Goal: Communication & Community: Answer question/provide support

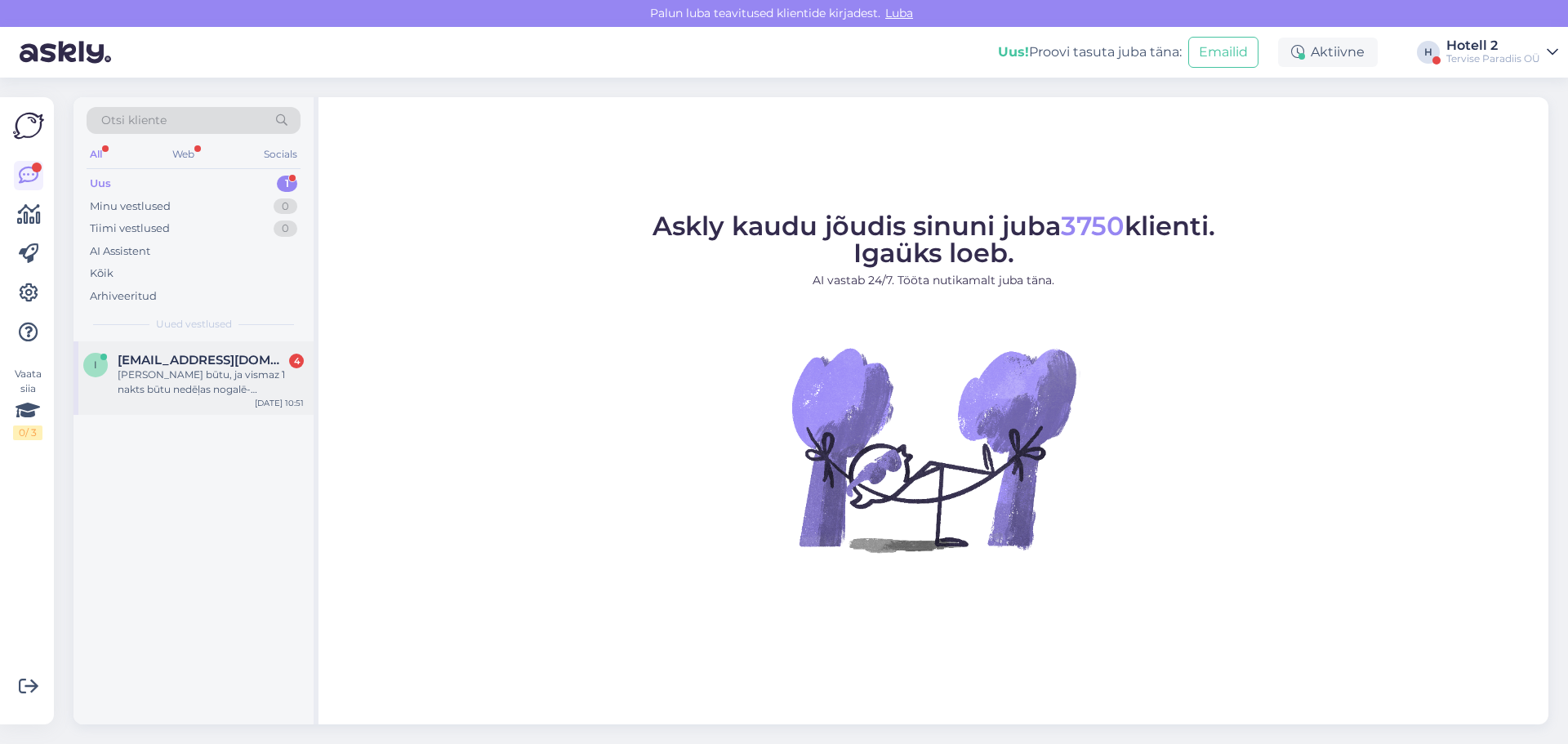
click at [180, 367] on div "Labāk būtu, ja vismaz 1 nakts būtu nedēļas nogalē- t.i.no piektdienas uz sestdi…" at bounding box center [210, 382] width 186 height 30
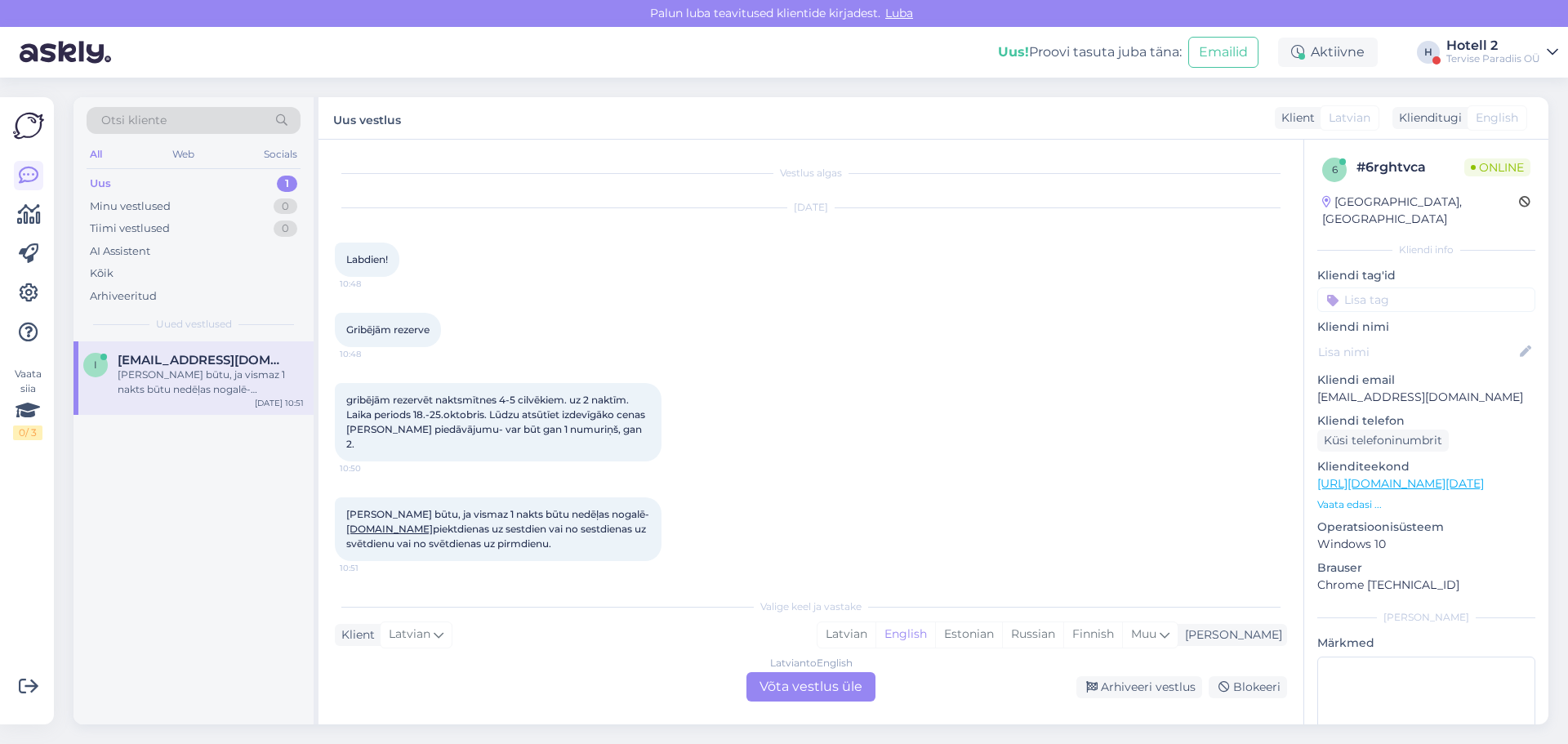
click at [781, 686] on div "Latvian to English Võta vestlus üle" at bounding box center [811, 686] width 129 height 30
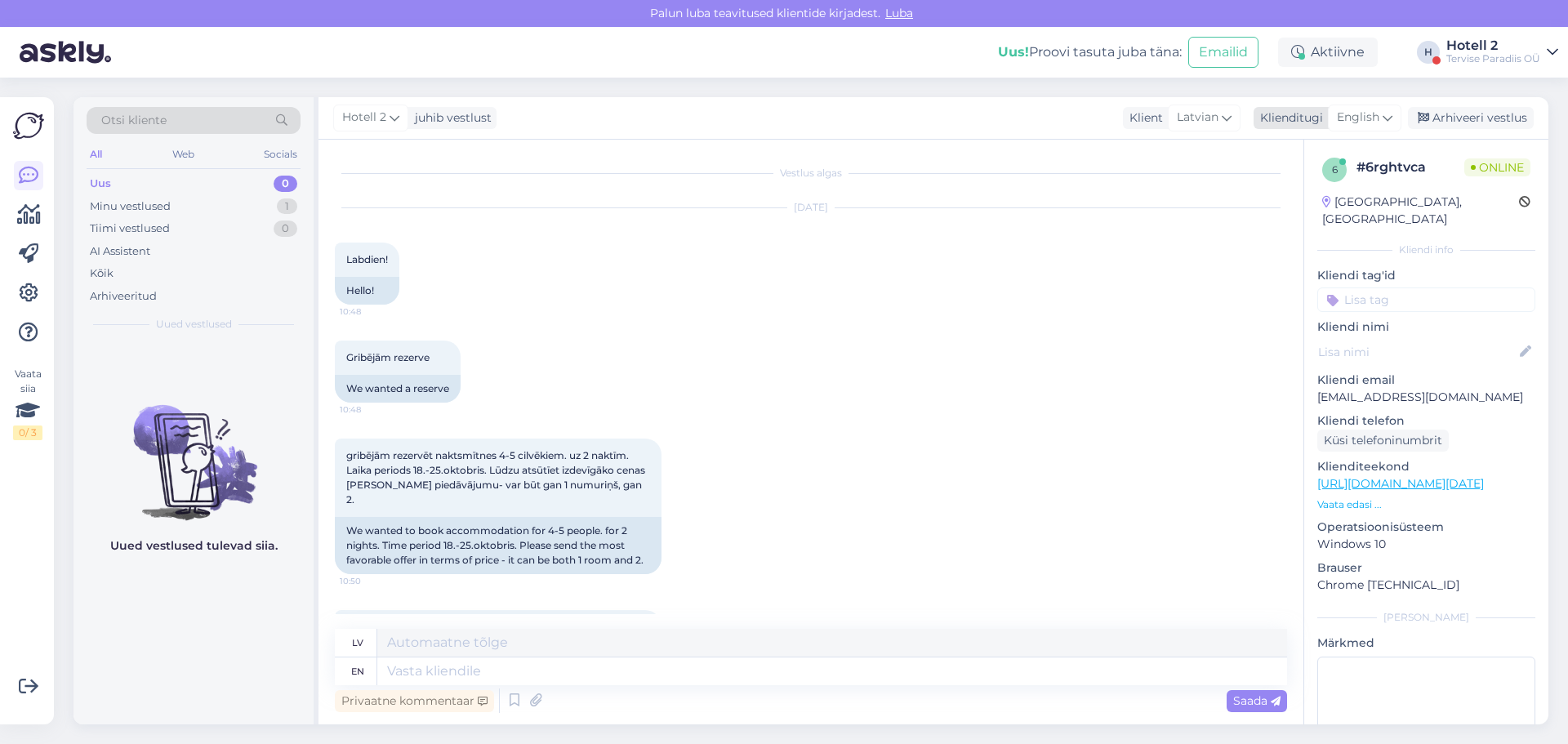
click at [1365, 118] on span "English" at bounding box center [1358, 118] width 43 height 18
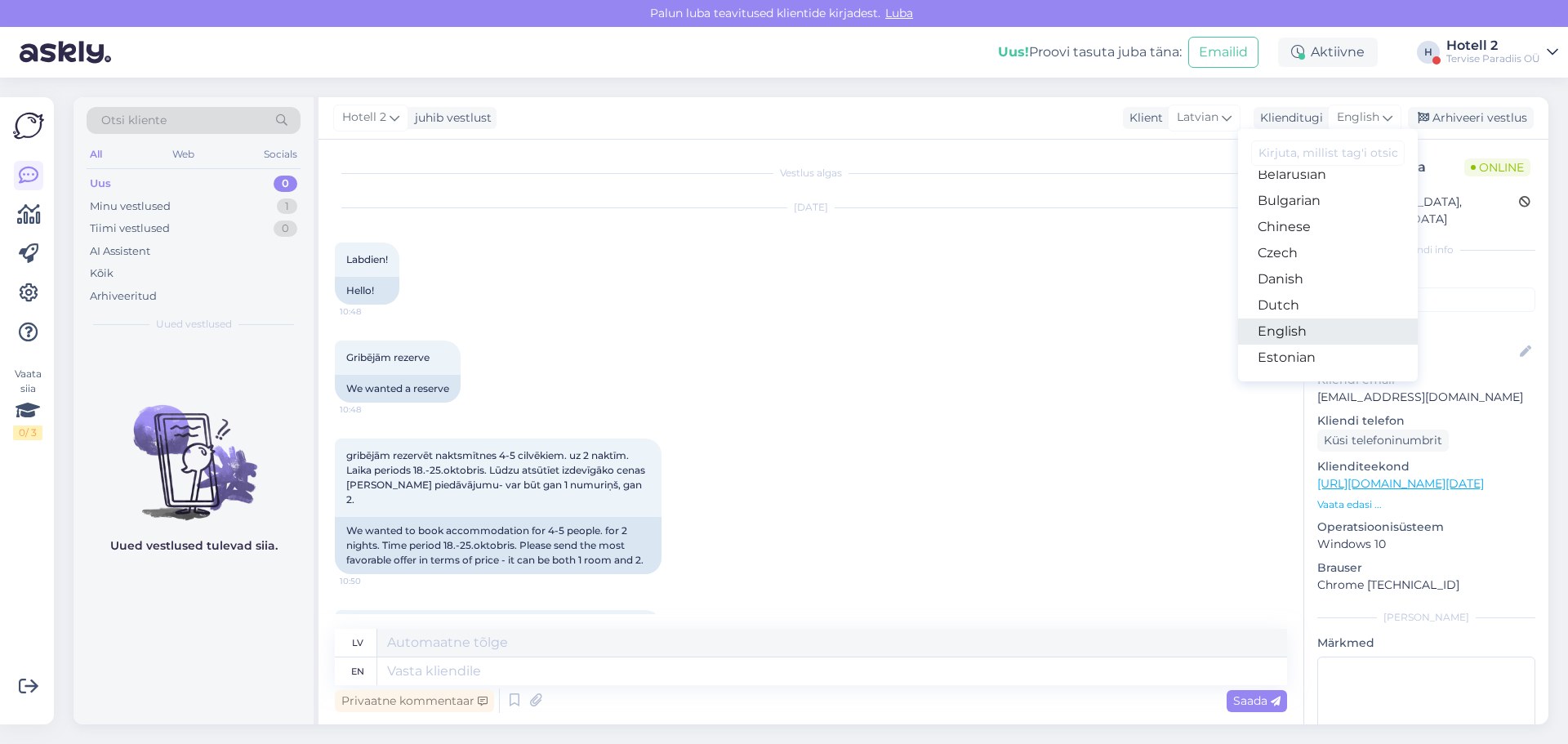
scroll to position [81, 0]
click at [1299, 309] on link "Estonian" at bounding box center [1328, 317] width 180 height 26
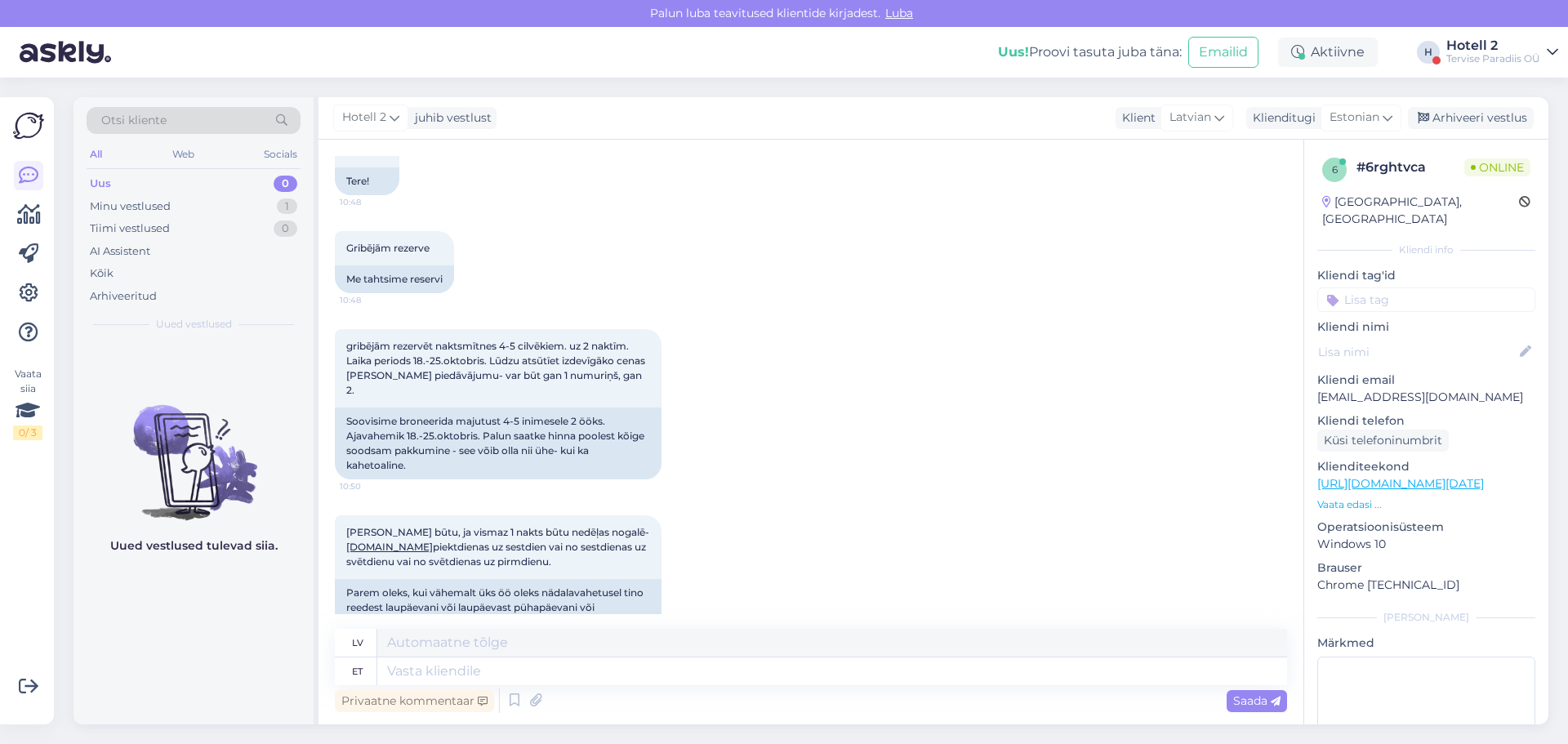
scroll to position [135, 0]
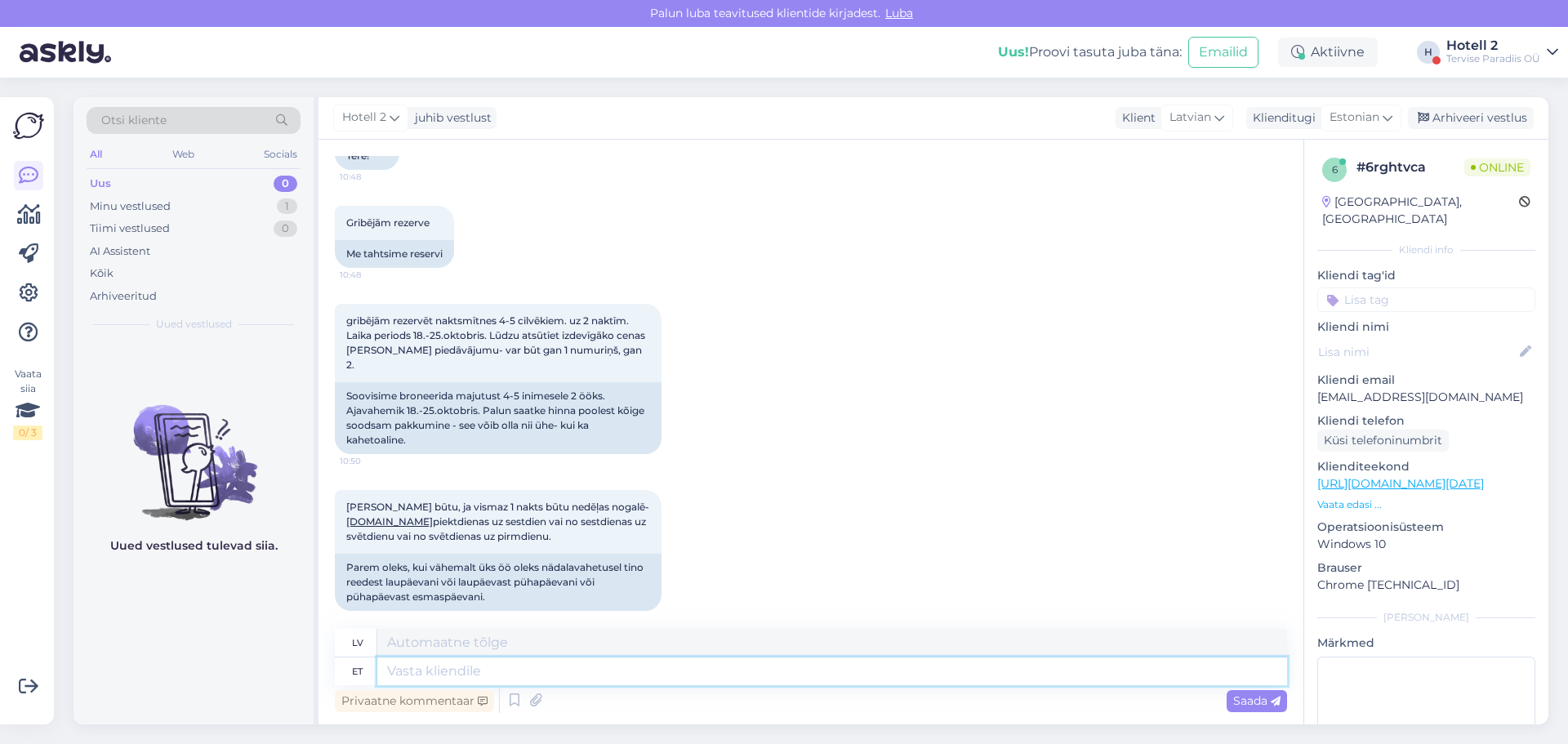
click at [455, 668] on textarea at bounding box center [832, 672] width 909 height 28
type textarea "Tere!"
type textarea "Sveiki!"
type textarea "Tere! Kõige pare"
type textarea "Sveiki! Lielākā daļa"
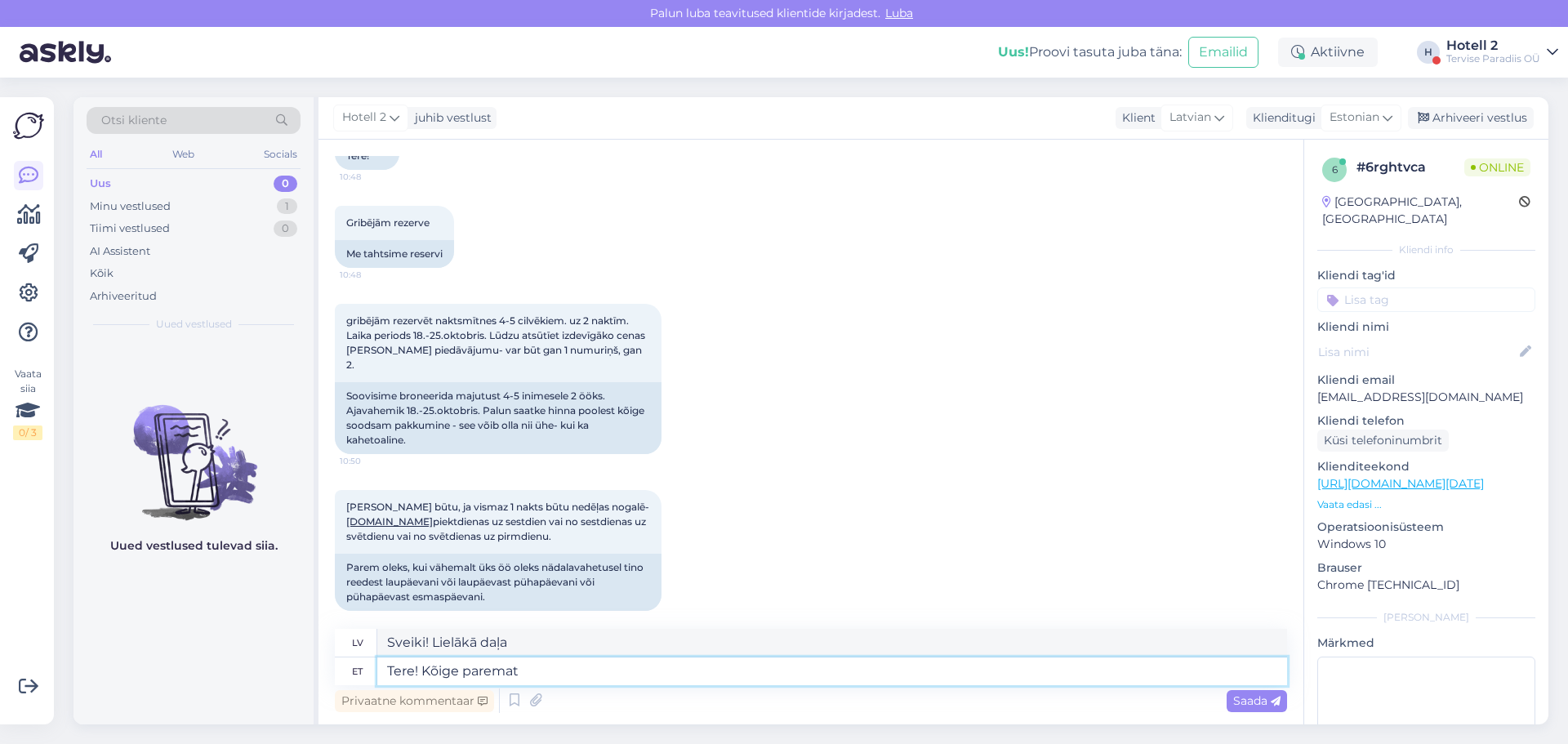
type textarea "Tere! Kõige paremat p"
type textarea "Sveiki! Visu to labāko"
type textarea "Tere! Kõige paremat pakkumist n"
type textarea "Sveiki! Vislabākais piedāvājums!"
type textarea "Tere! Kõige paremat pakkumist näete"
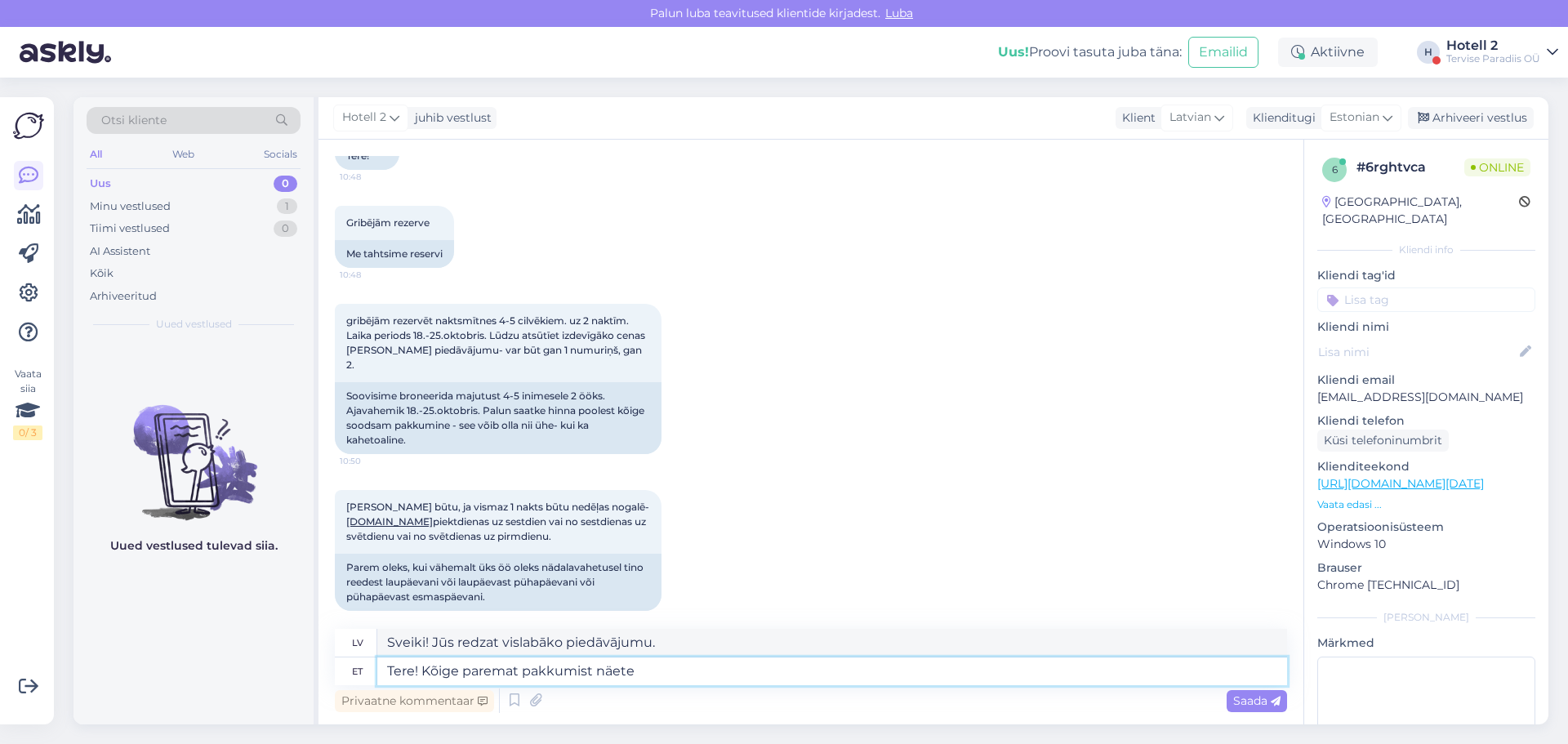
type textarea "Sveiki! Jūs redzat labāko piedāvājumu."
type textarea "Tere! Kõige paremat pakkumist näete kui"
type textarea "Sveiki! Jūs varat apskatīt labāko piedāvājumu, ja"
type textarea "Tere! Kõige paremat pakkumist näete kui meie k"
type textarea "Sveiki! Vislabāko piedāvājumu varat apskatīt, ja mūs apmeklēsiet."
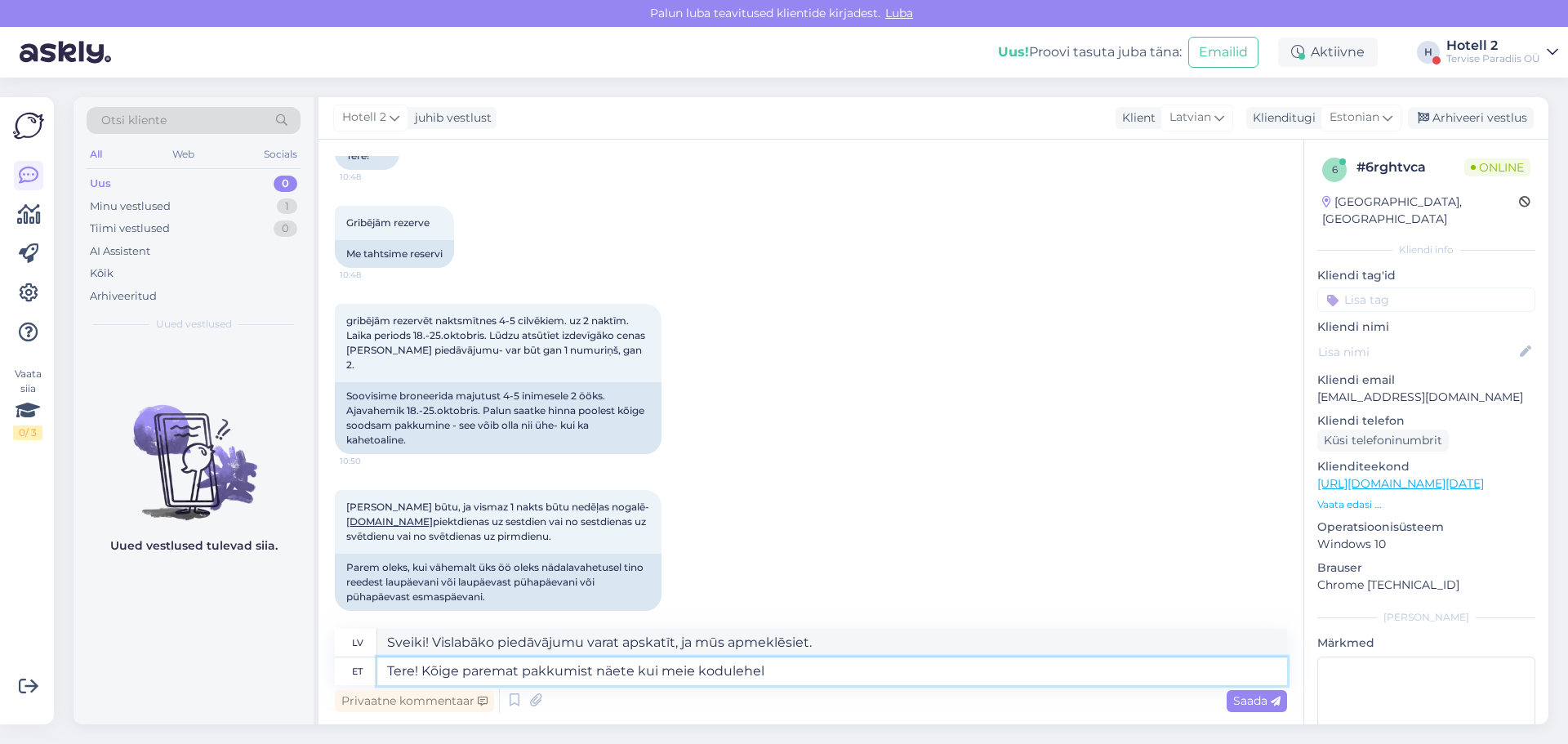
type textarea "Tere! Kõige paremat pakkumist näete kui meie kodulehel t"
type textarea "Sveiki! Labāko piedāvājumu varat apskatīt mūsu mājaslapā."
type textarea "Tere! Kõige paremat pakkumist näete kui meie kodulehel teet"
type textarea "Sveiki! Vislabāko piedāvājumu varat apskatīt mūsu tīmekļa vietnē."
type textarea "Tere! Kõige paremat pakkumist näete kui meie kodulehel teete"
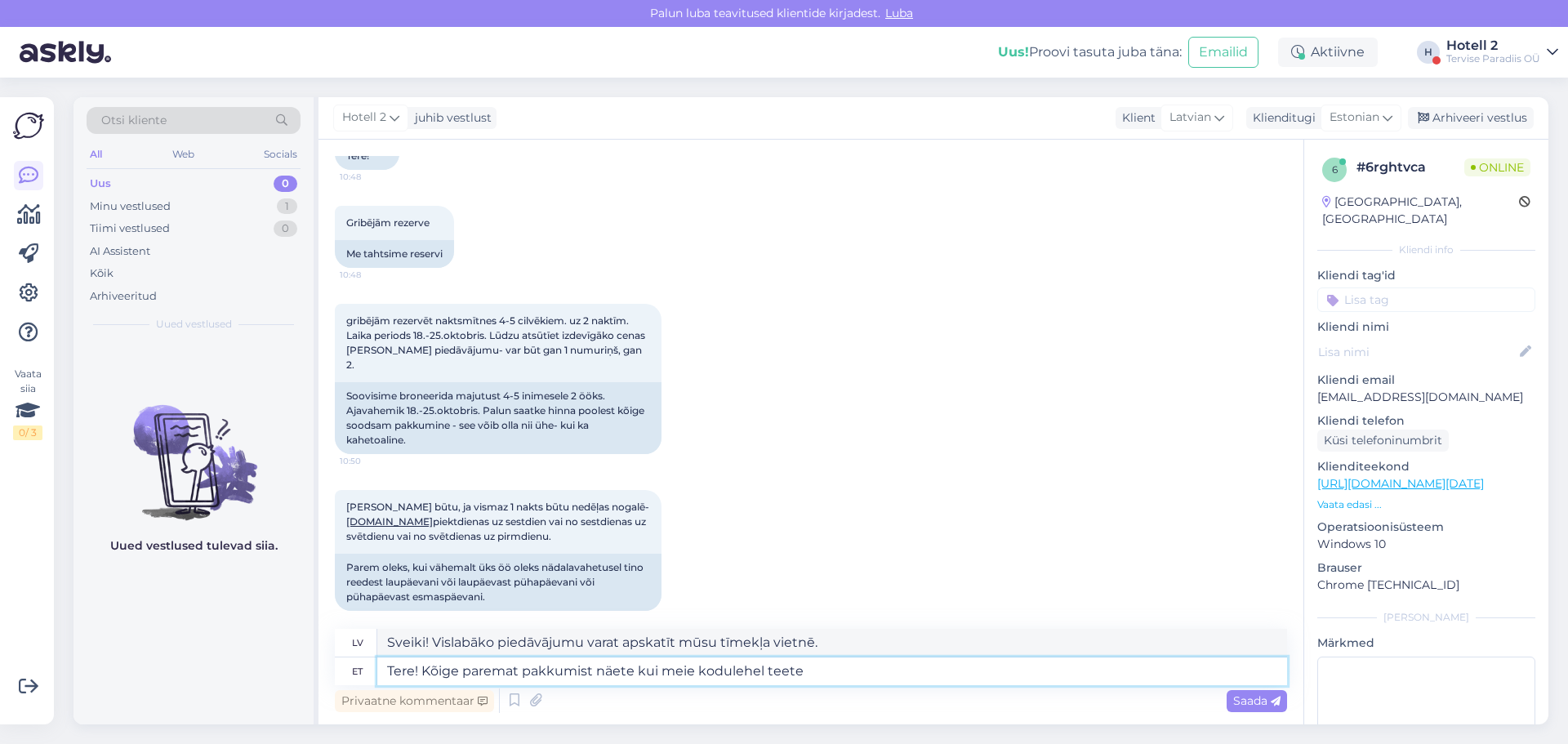
type textarea "Sveiki! Vislabāko piedāvājumu varat apskatīt, veicot pirkumu mūsu tīmekļa vietn…"
type textarea "Tere! Kõige paremat pakkumist näete kui meie kodulehel teete online b"
type textarea "Sveiki! Vislabāko piedāvājumu varat apskatīt, pasūtot tiešsaistē mūsu vietnē."
type textarea "Tere! Kõige paremat pakkumist näete kui meie kodulehel teete online broneeringu…"
type textarea "Sveiki! Vislabāko piedāvājumu varat apskatīt, veicot tiešsaistes rezervāciju mū…"
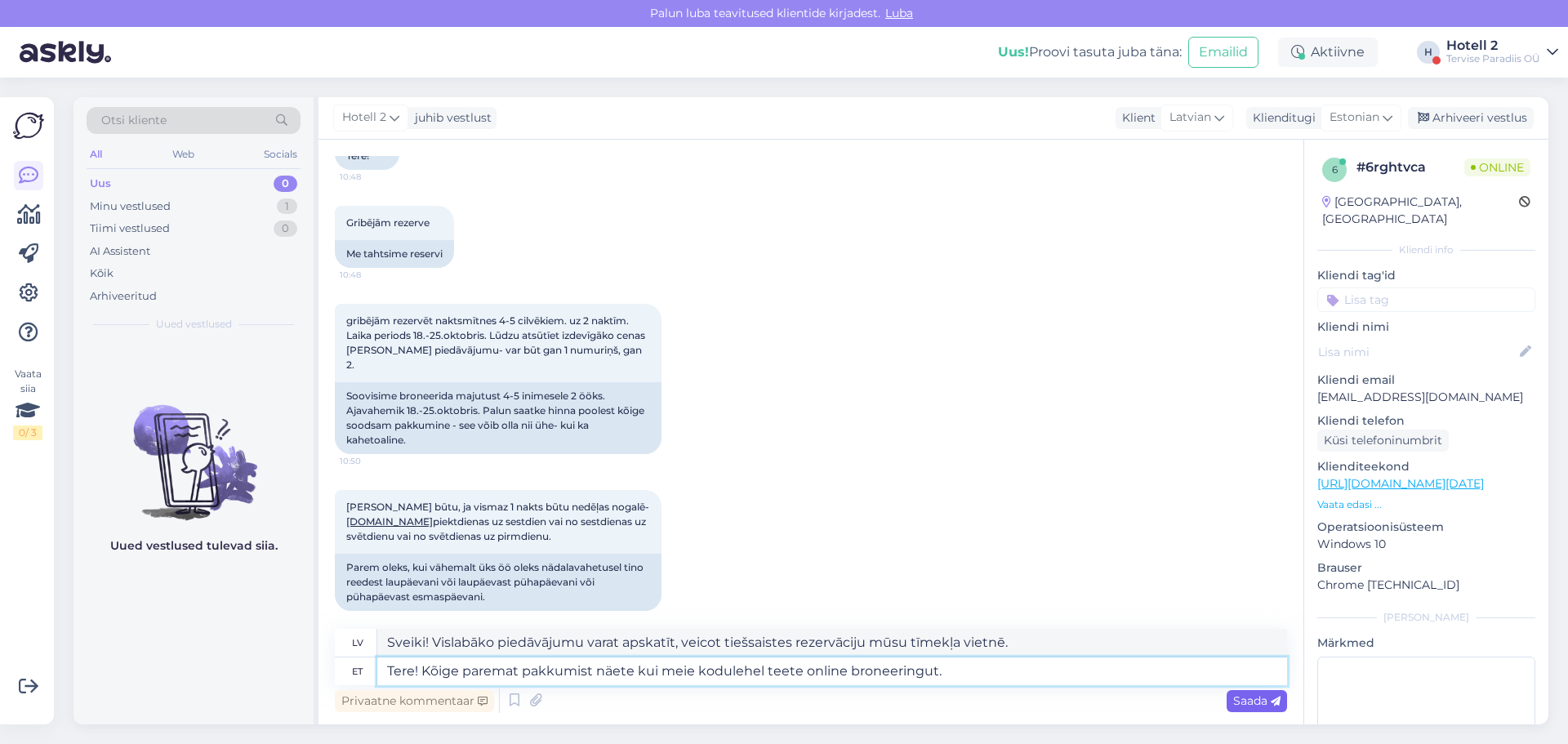
type textarea "Tere! Kõige paremat pakkumist näete kui meie kodulehel teete online broneeringu…"
click at [1245, 696] on span "Saada" at bounding box center [1257, 700] width 48 height 15
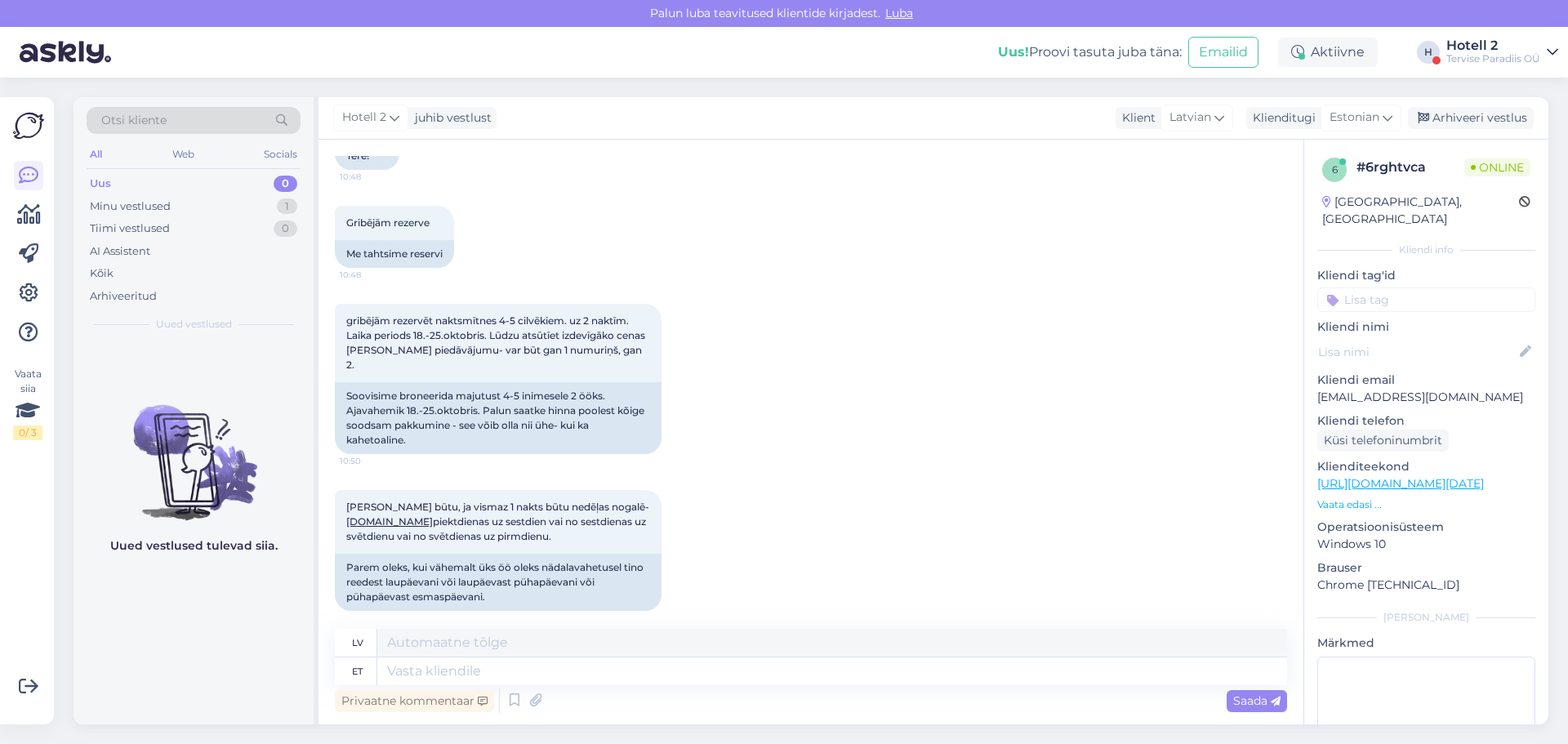
scroll to position [262, 0]
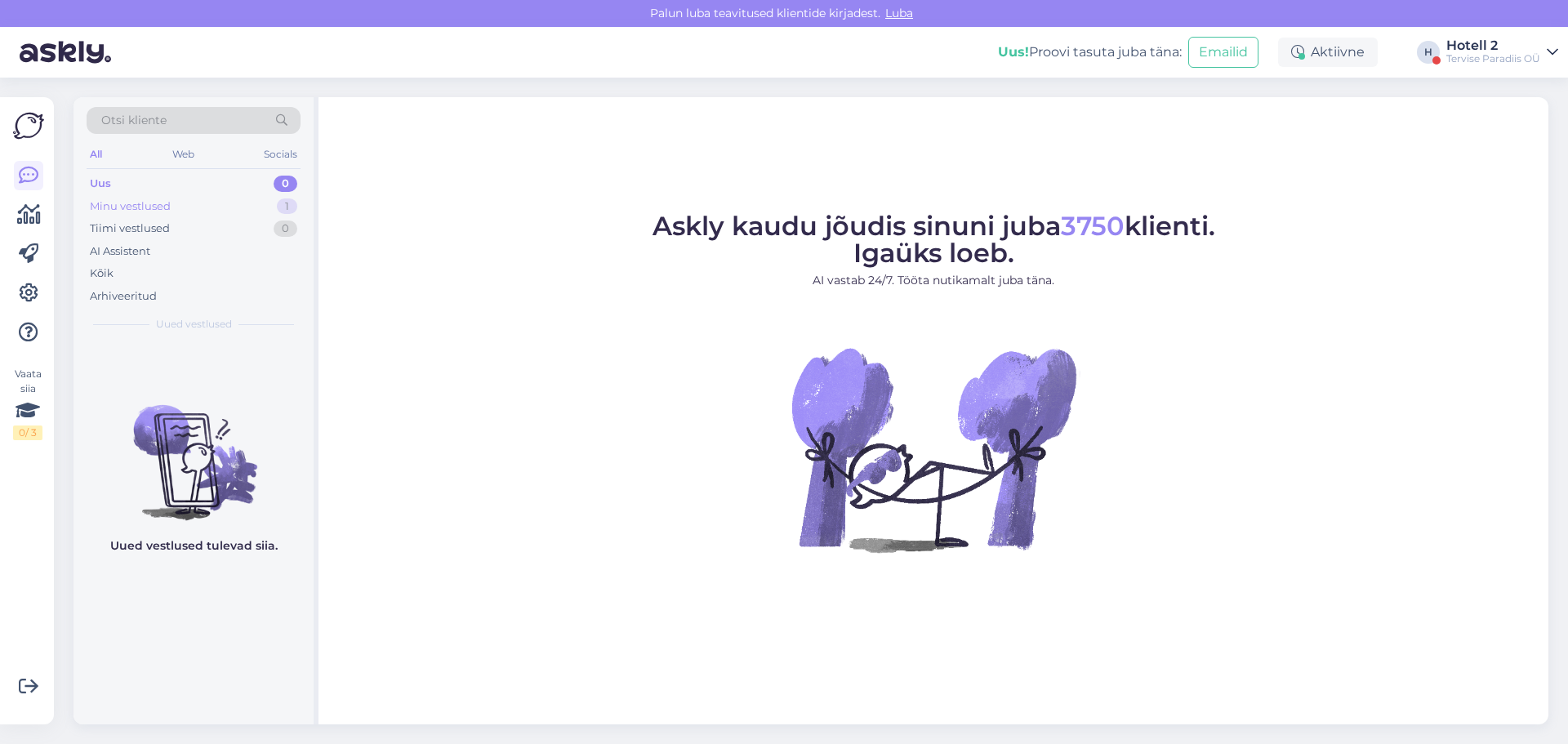
click at [191, 201] on div "Minu vestlused 1" at bounding box center [193, 206] width 214 height 23
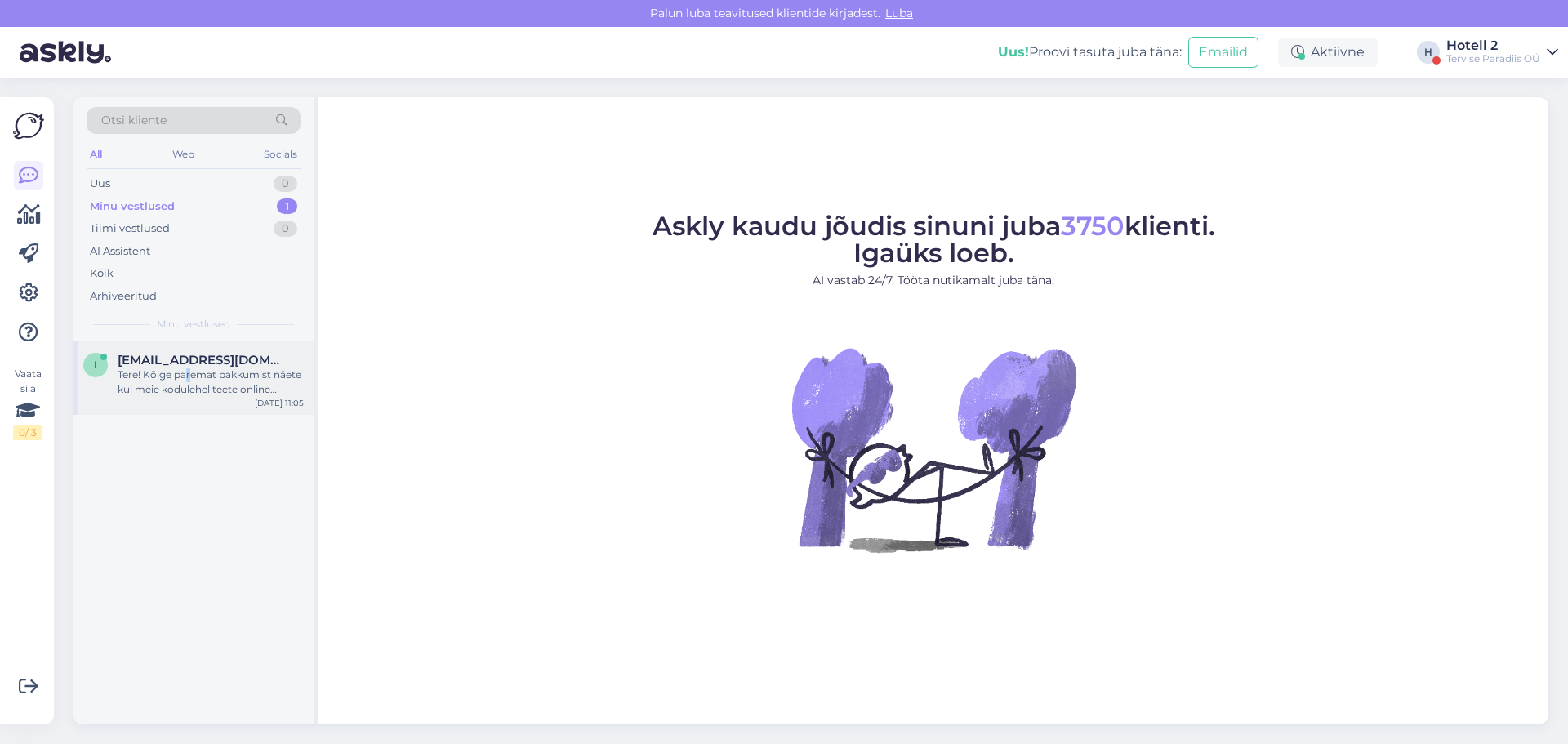
click at [187, 370] on div "Tere! Kõige paremat pakkumist näete kui meie kodulehel teete online broneeringu…" at bounding box center [210, 382] width 186 height 30
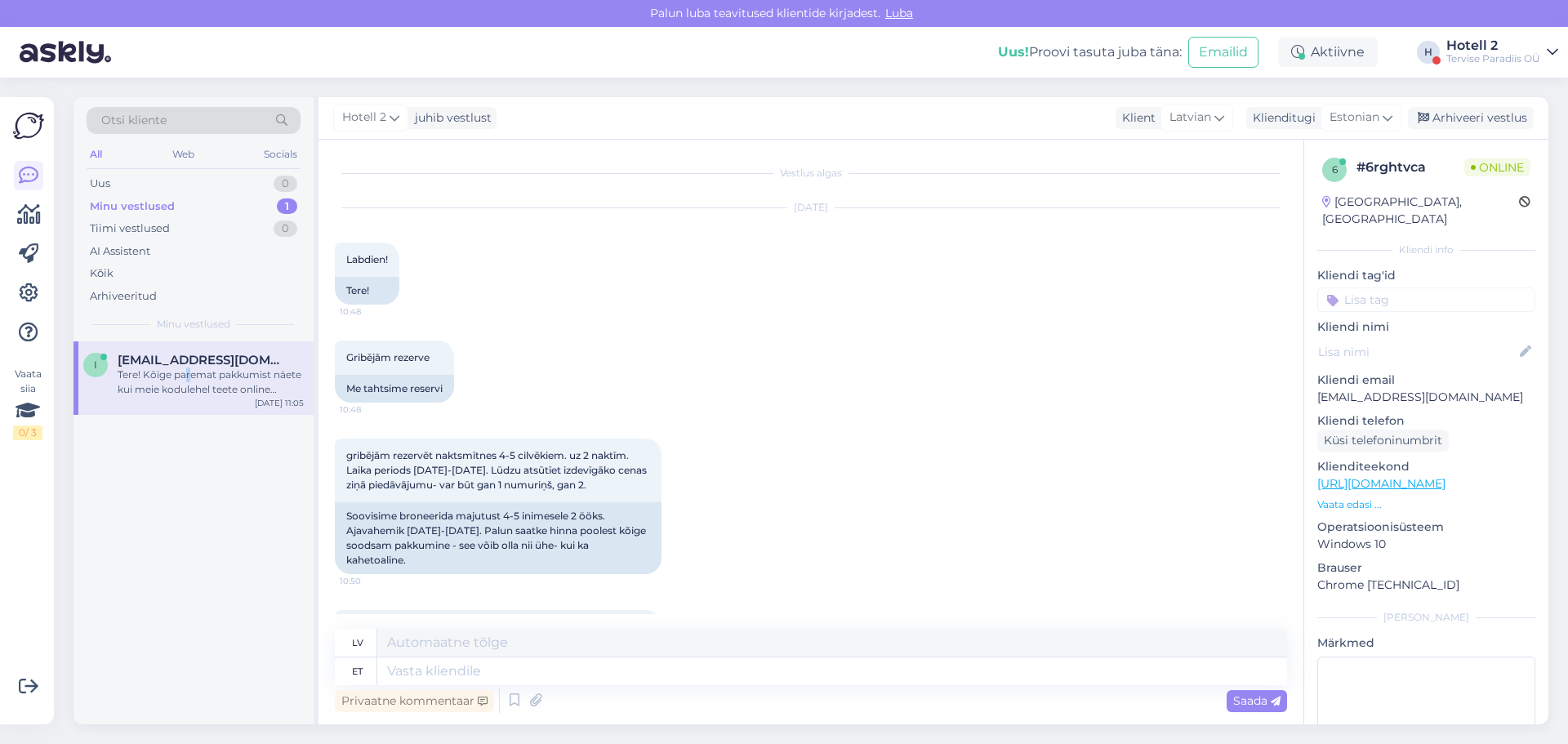
scroll to position [262, 0]
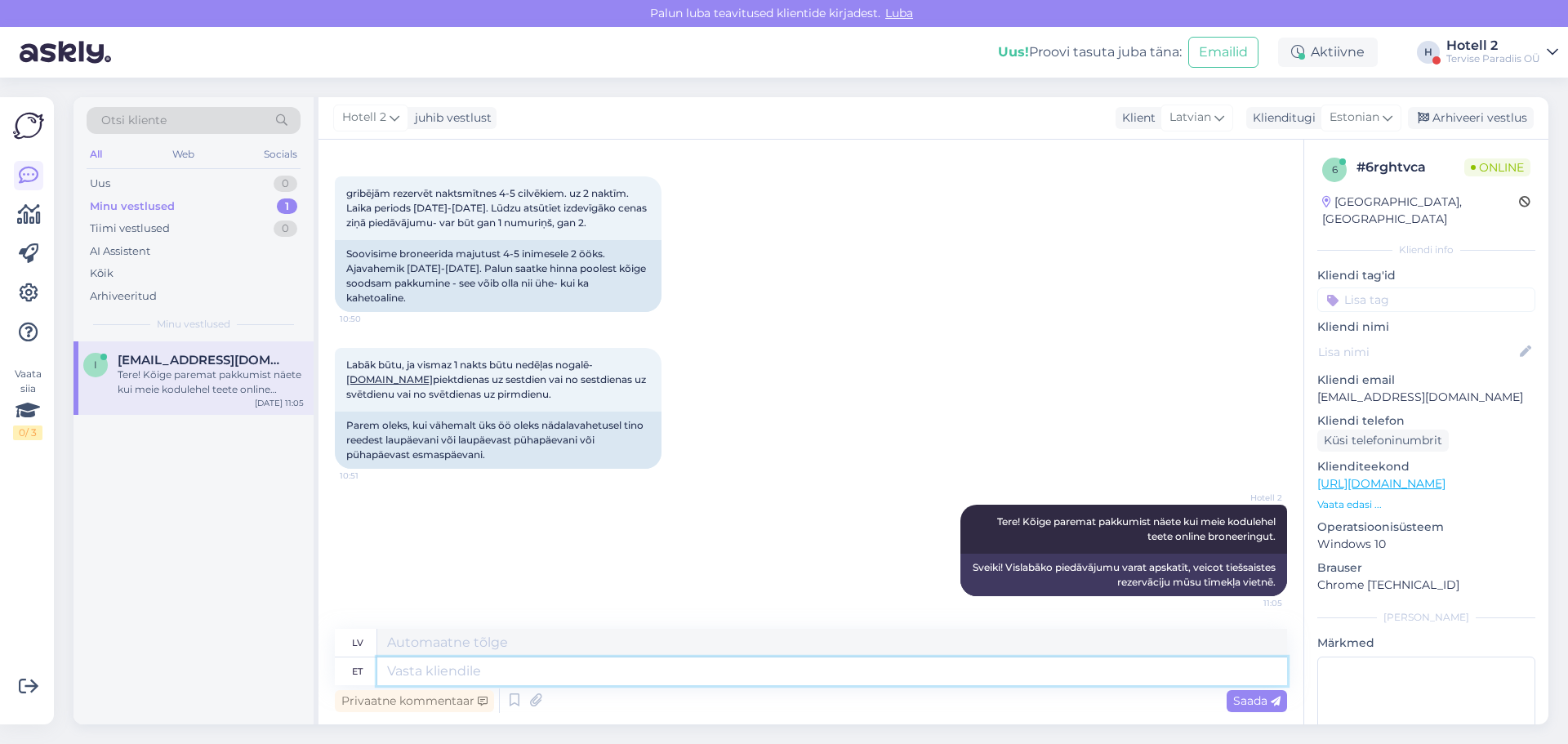
click at [407, 675] on textarea at bounding box center [832, 672] width 909 height 28
paste textarea "[URL][DOMAIN_NAME]"
type textarea "[URL][DOMAIN_NAME]"
type textarea "[URL][DOMAIN_NAME] !/accommodation/search/date/2025-09-16/2025-09-17?lang=en"
type textarea "[URL][DOMAIN_NAME]"
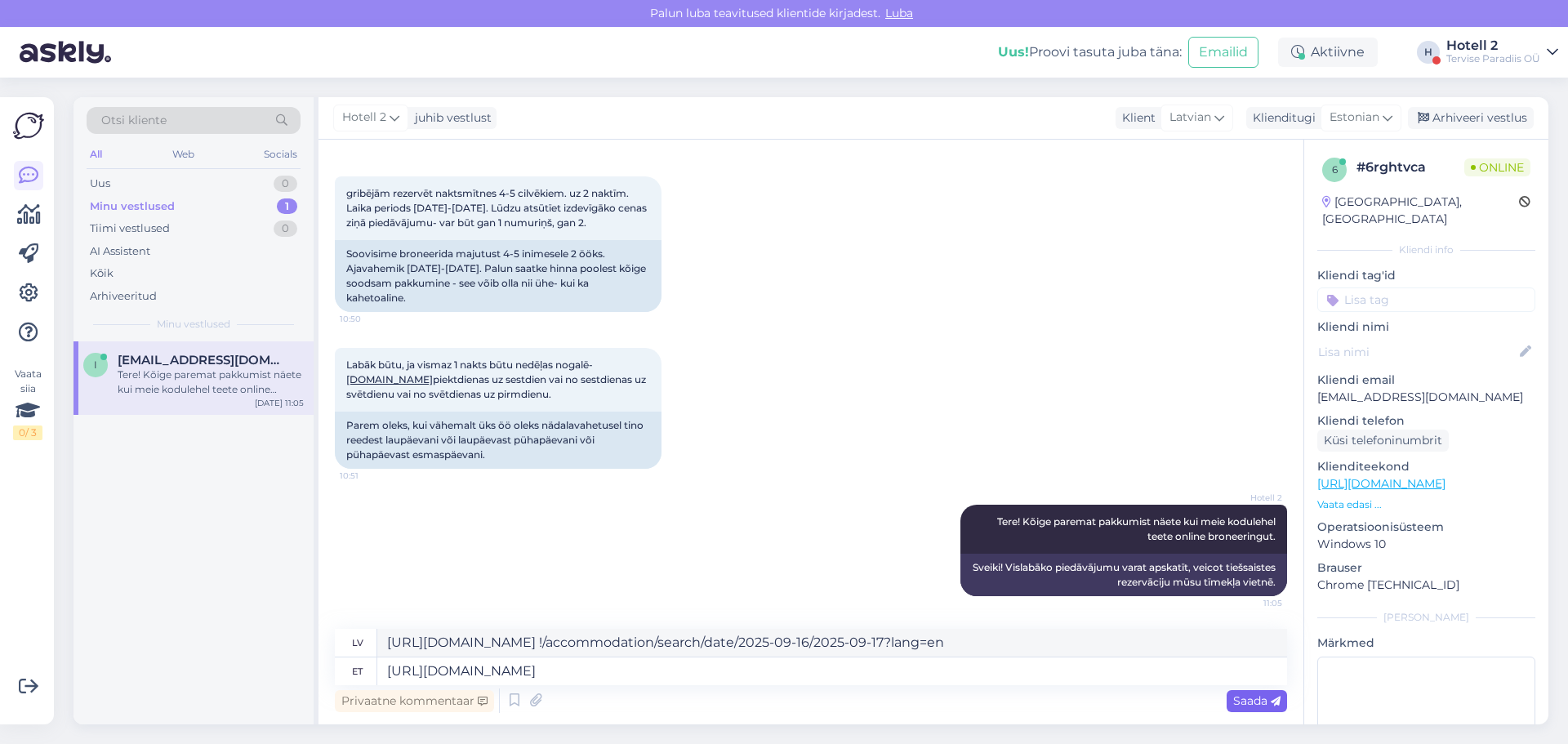
click at [1247, 696] on span "Saada" at bounding box center [1257, 700] width 48 height 15
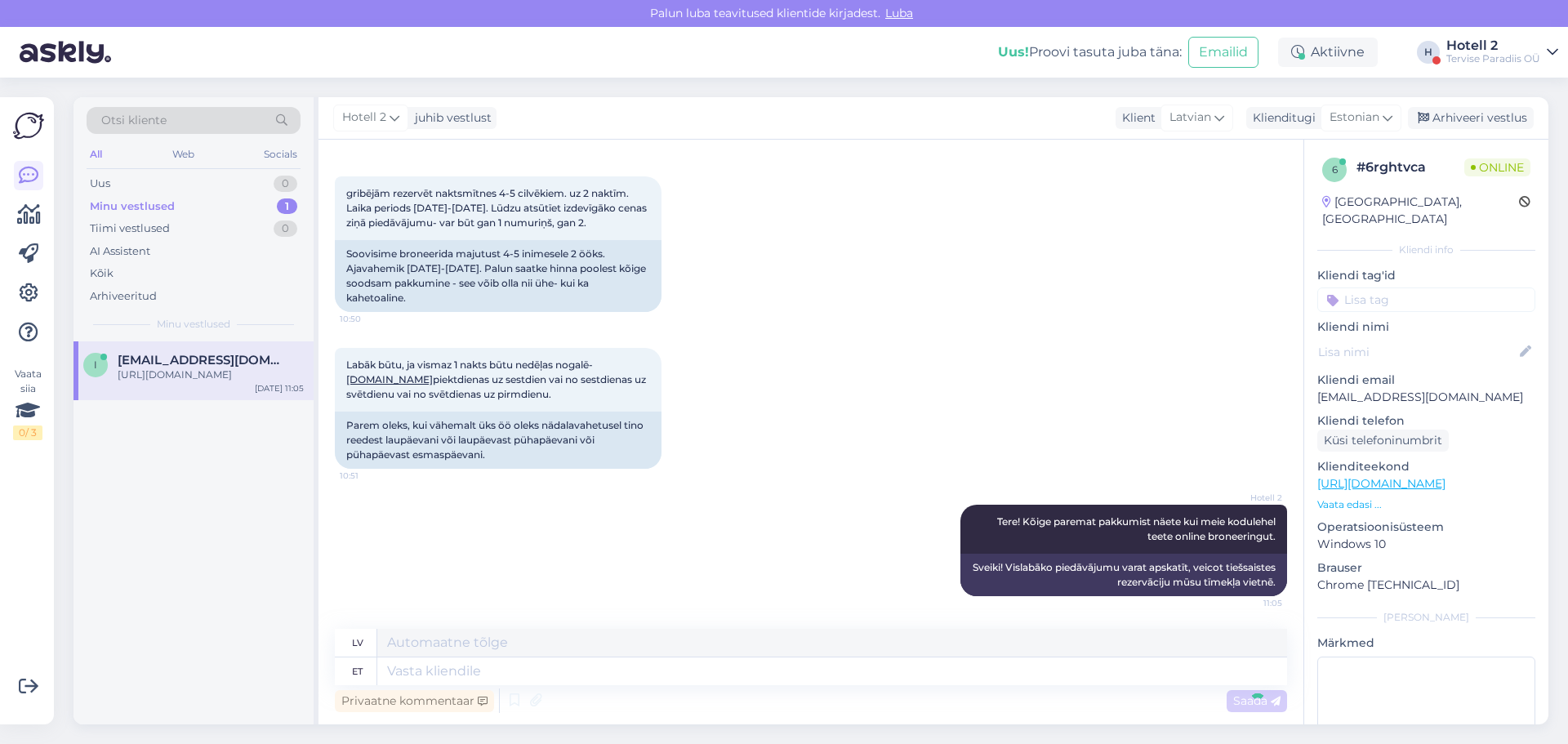
scroll to position [404, 0]
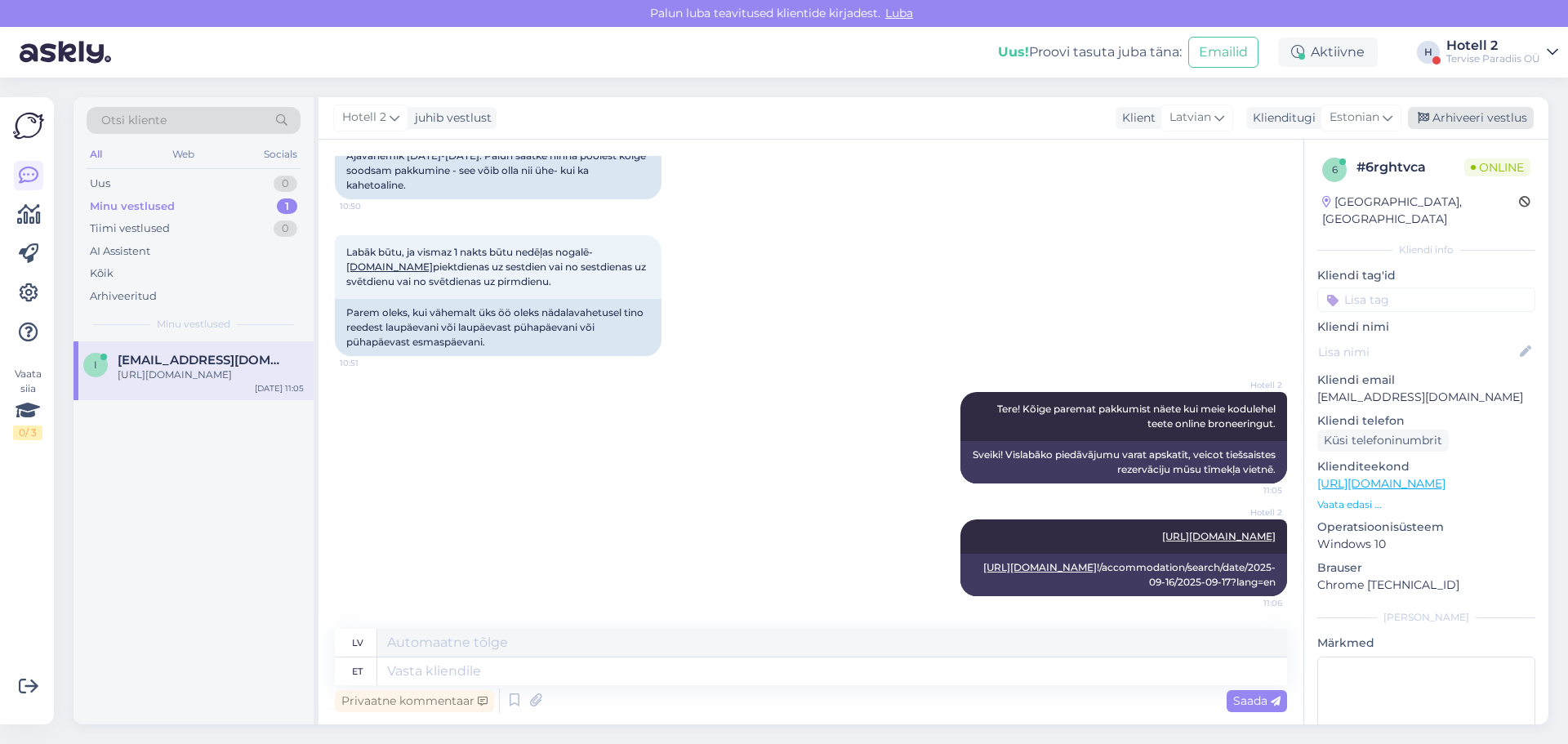
click at [1487, 120] on div "Arhiveeri vestlus" at bounding box center [1470, 118] width 126 height 22
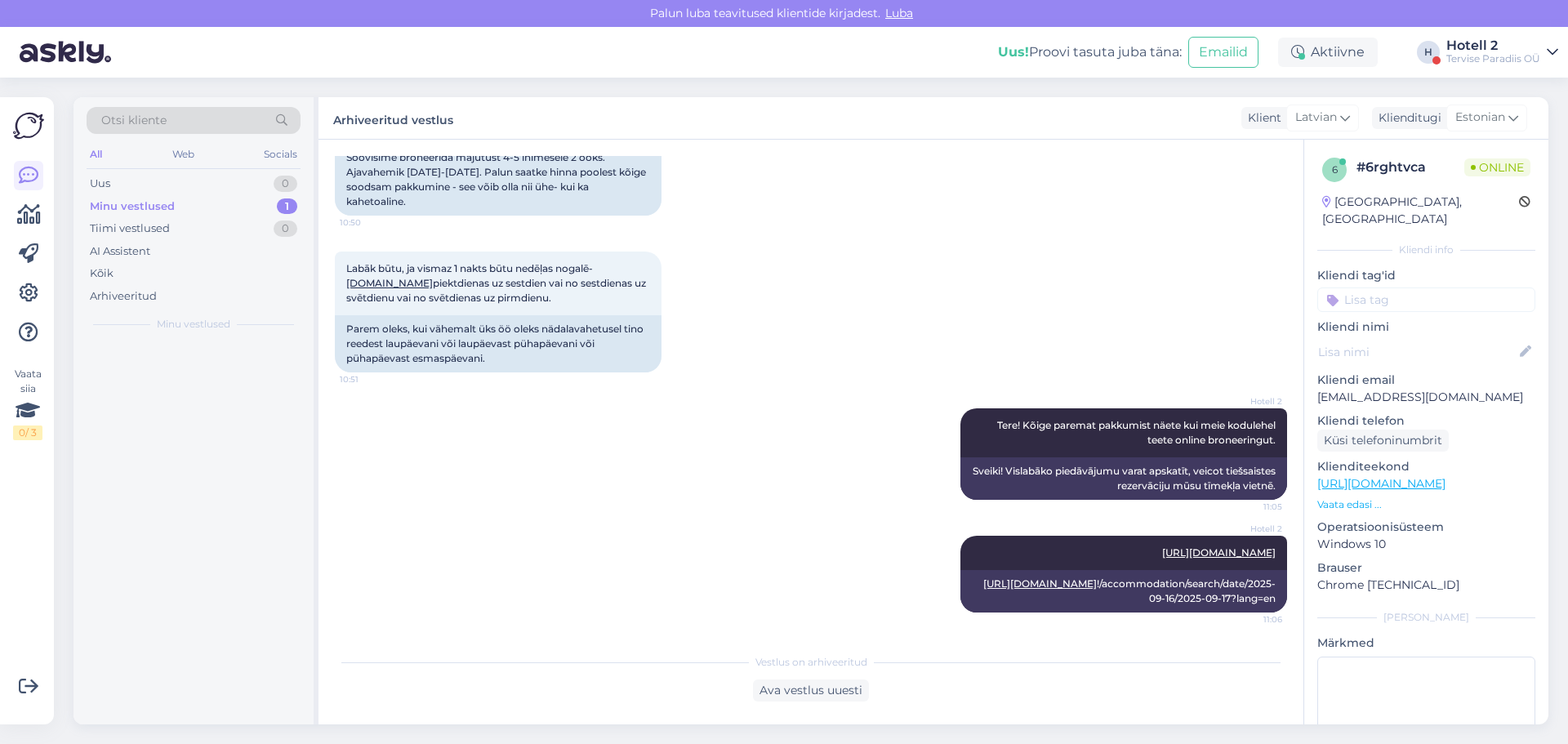
scroll to position [388, 0]
